Goal: Check status: Check status

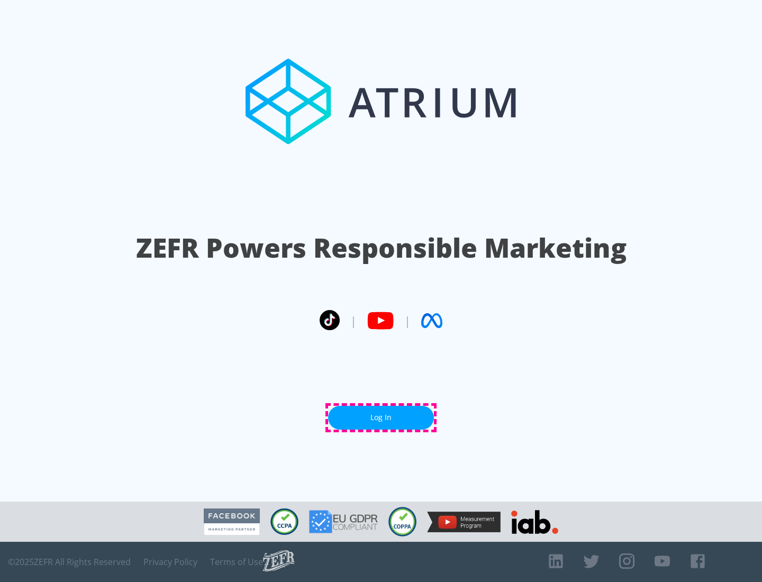
click at [381, 418] on link "Log In" at bounding box center [381, 418] width 106 height 24
